Goal: Task Accomplishment & Management: Use online tool/utility

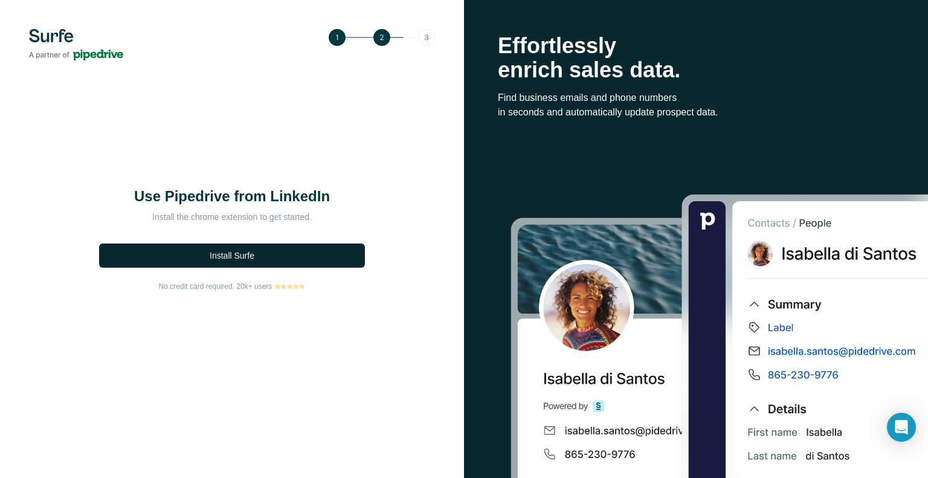
click at [246, 250] on span "Install Surfe" at bounding box center [232, 256] width 45 height 12
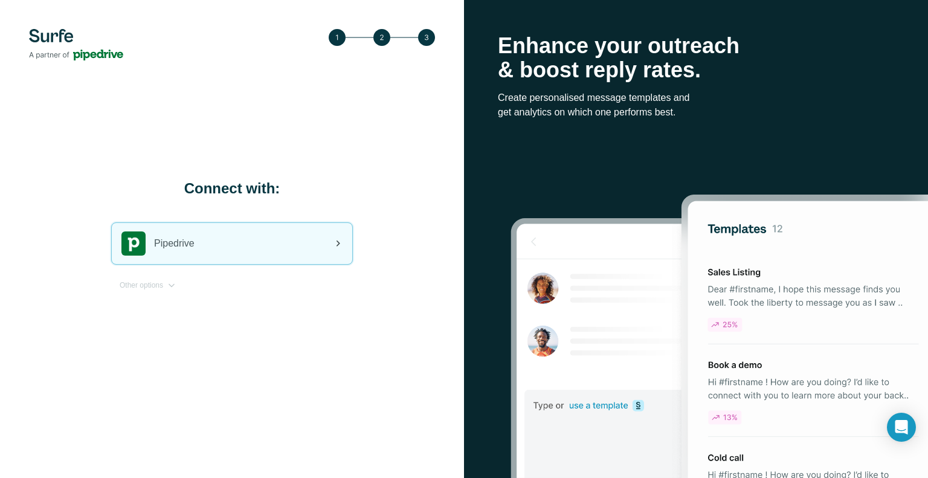
click at [211, 240] on div "Pipedrive" at bounding box center [232, 243] width 240 height 41
